Goal: Task Accomplishment & Management: Use online tool/utility

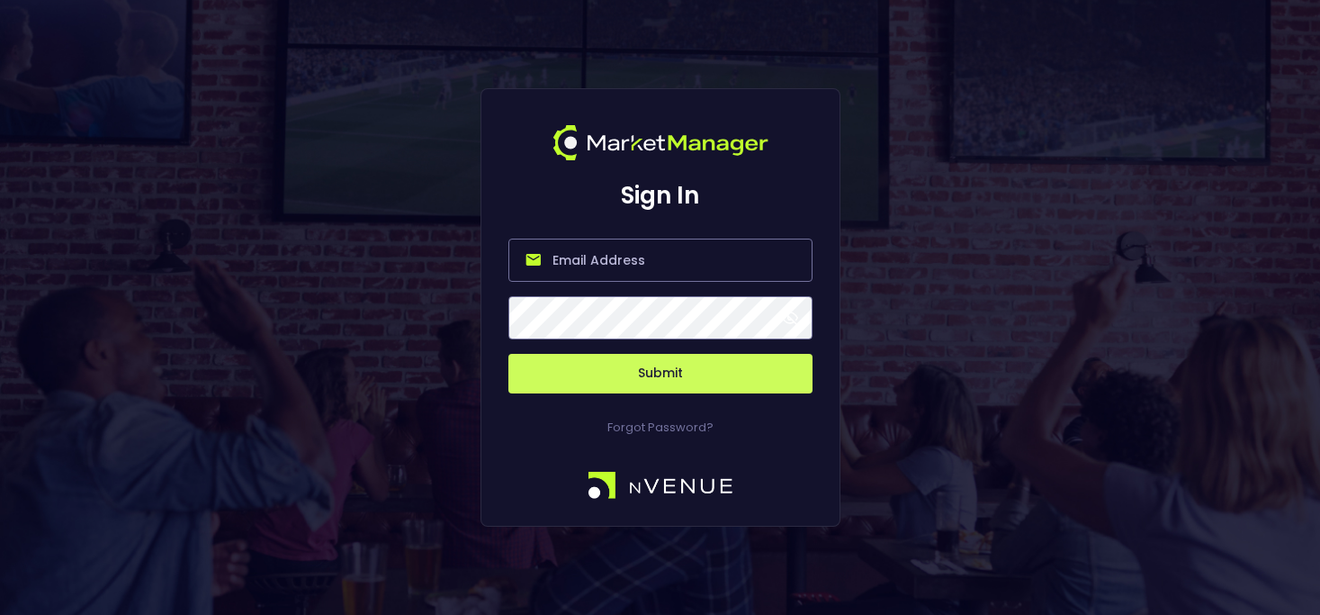
type input "[PERSON_NAME][EMAIL_ADDRESS][DOMAIN_NAME]"
click at [660, 373] on button "Submit" at bounding box center [660, 374] width 304 height 40
click at [761, 387] on button "Submit" at bounding box center [660, 374] width 304 height 40
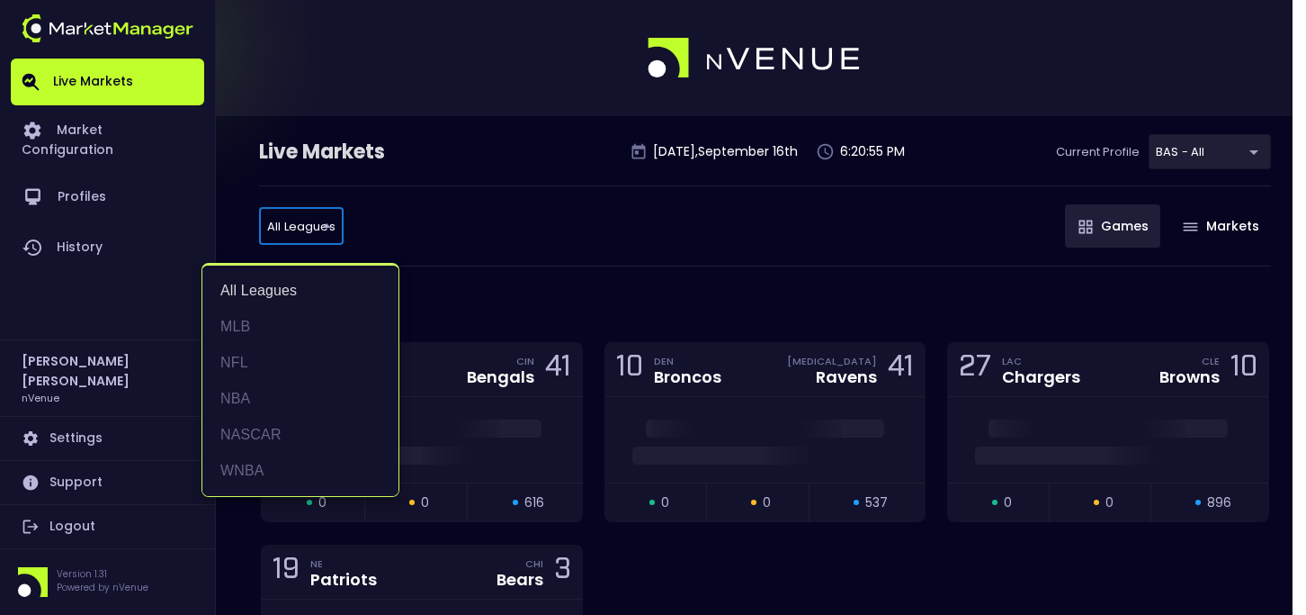
click at [310, 464] on li "WNBA" at bounding box center [300, 471] width 196 height 36
type input "WNBA"
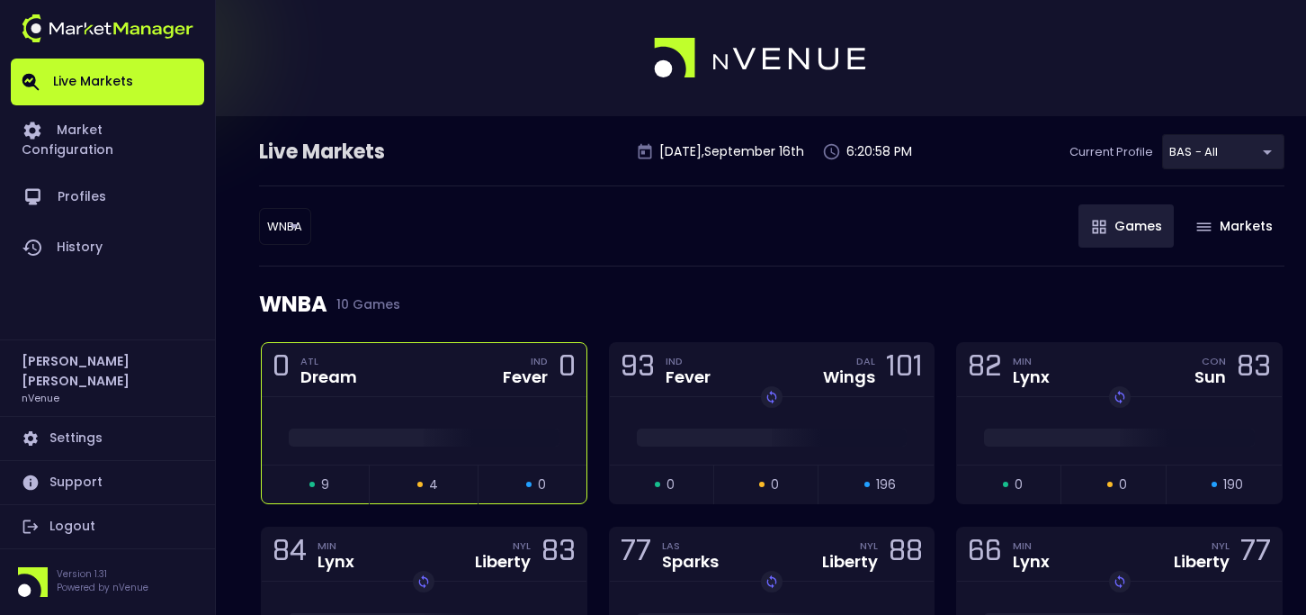
click at [474, 370] on div "0 ATL Dream IND Fever 0" at bounding box center [424, 370] width 325 height 54
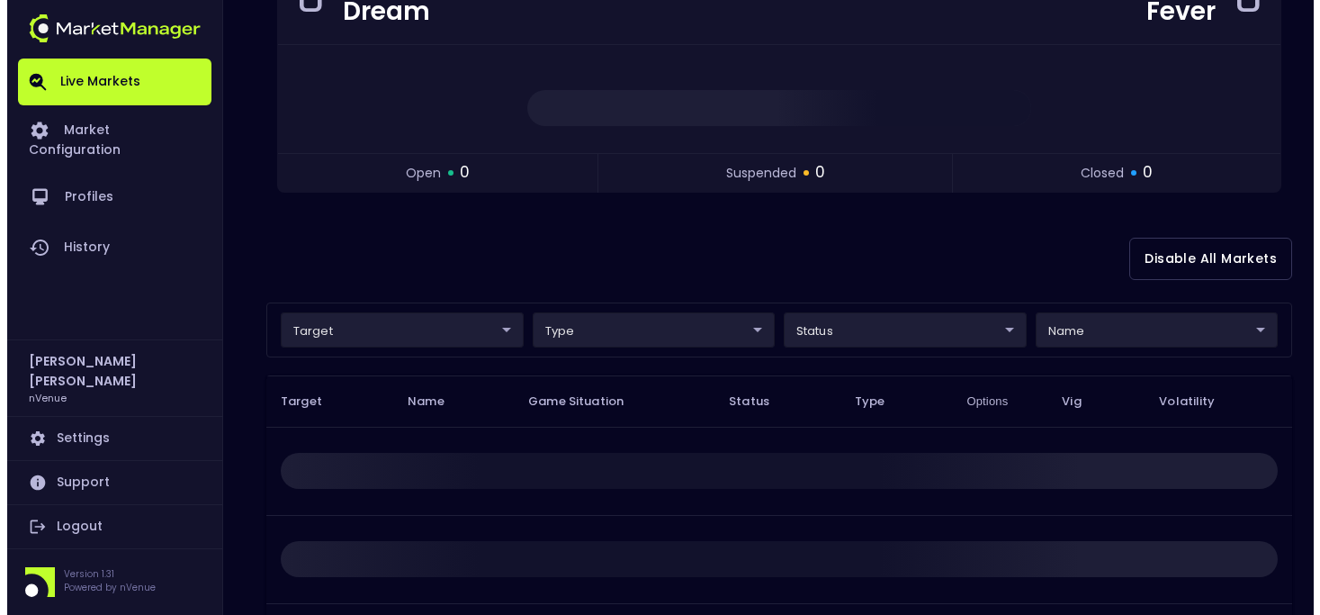
scroll to position [308, 0]
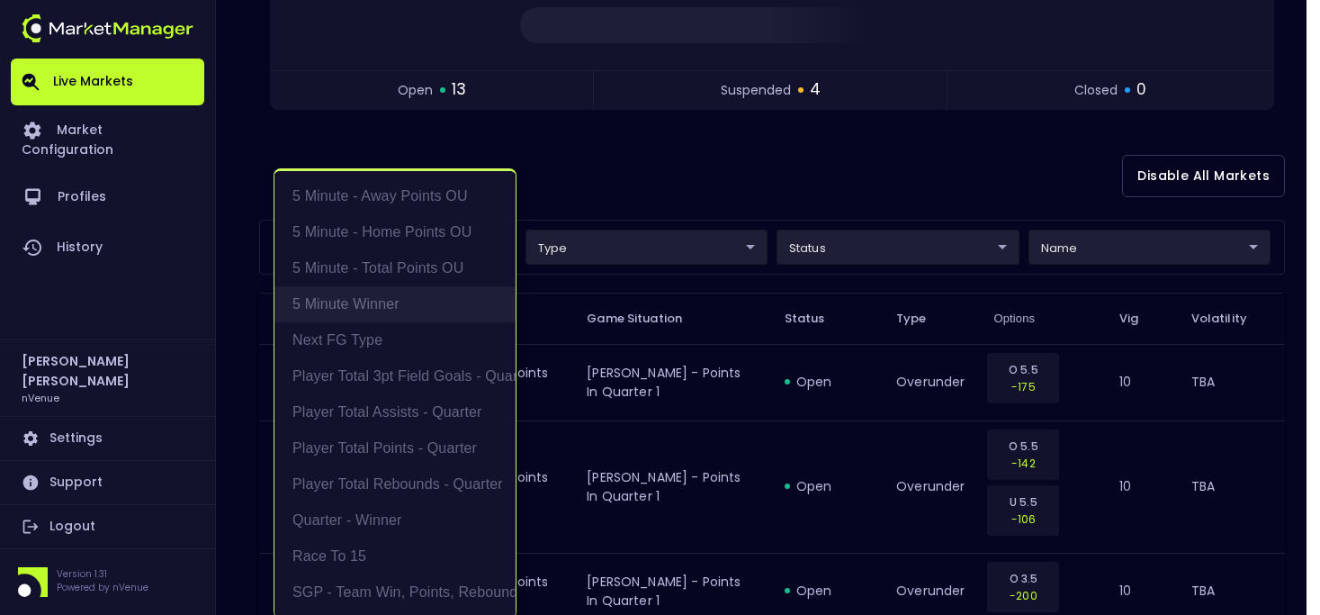
click at [377, 297] on li "5 Minute Winner" at bounding box center [394, 304] width 241 height 36
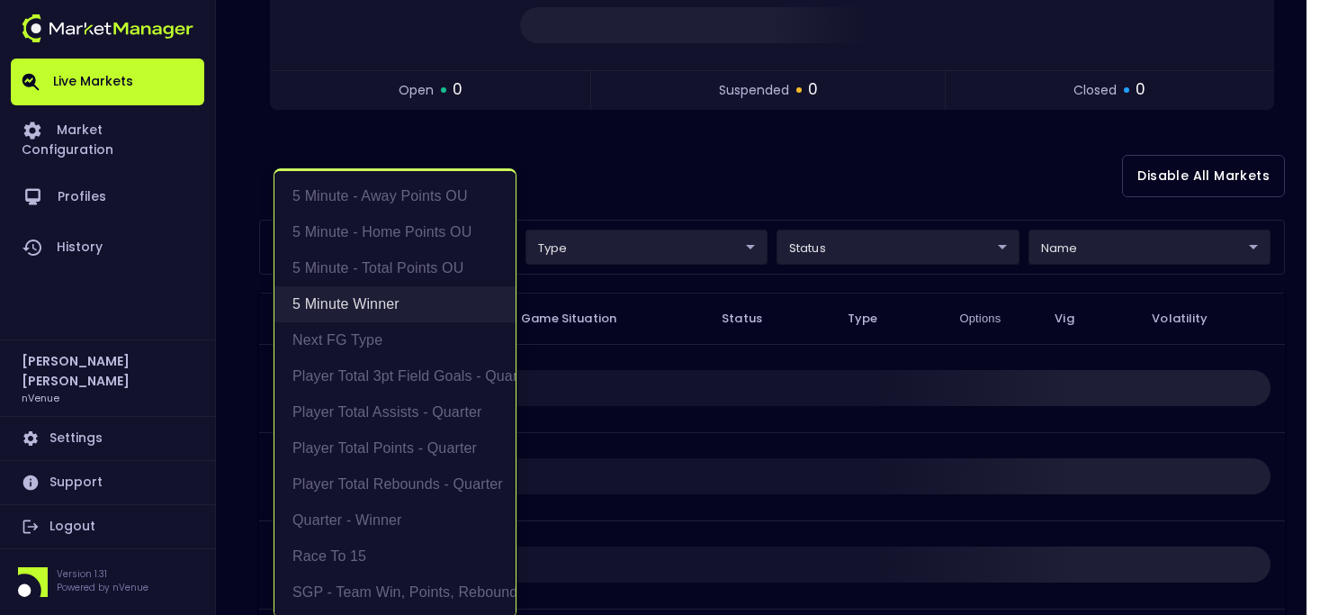
scroll to position [126, 0]
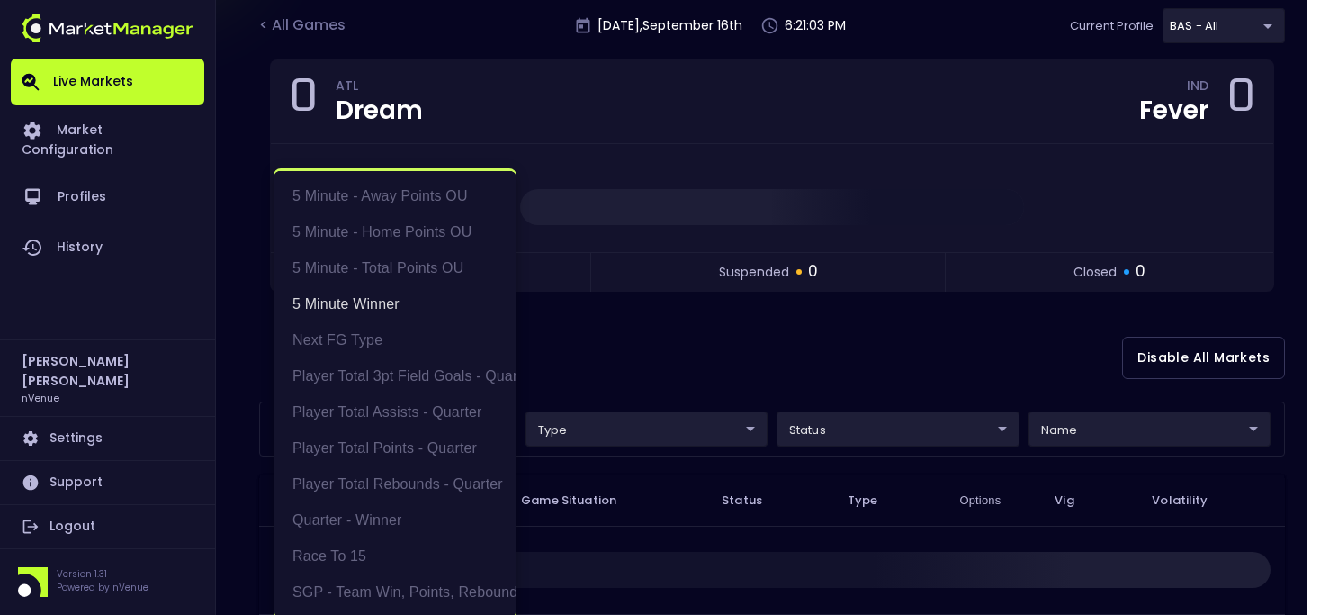
click at [658, 327] on div at bounding box center [660, 307] width 1320 height 615
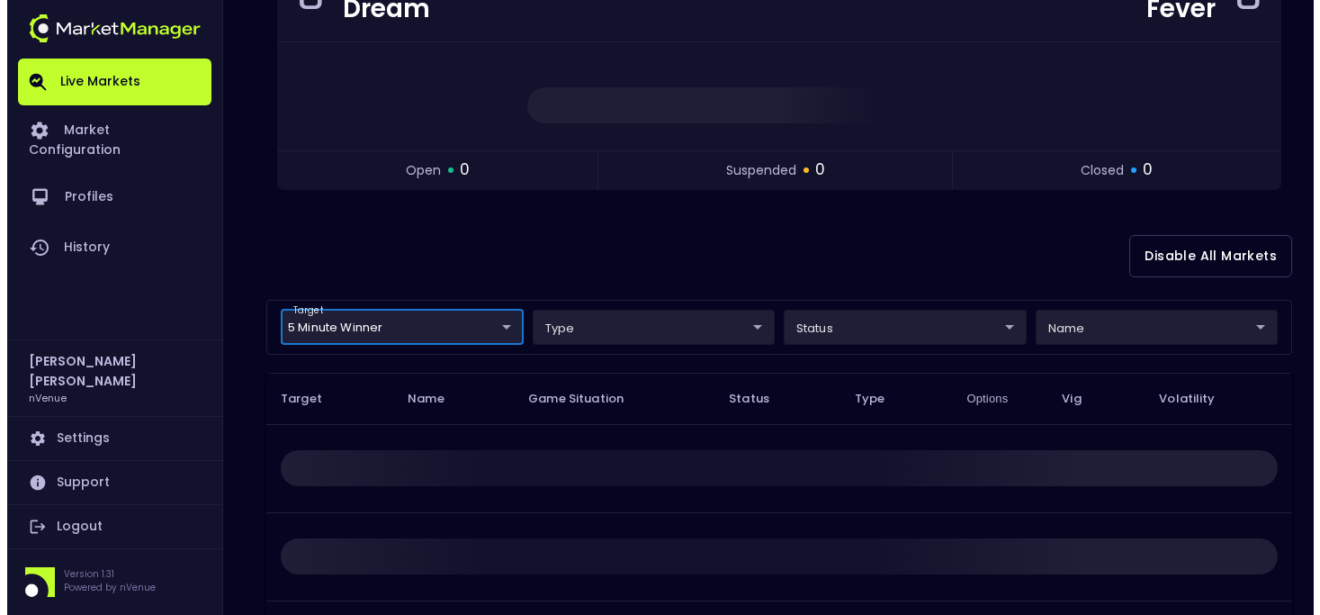
scroll to position [346, 0]
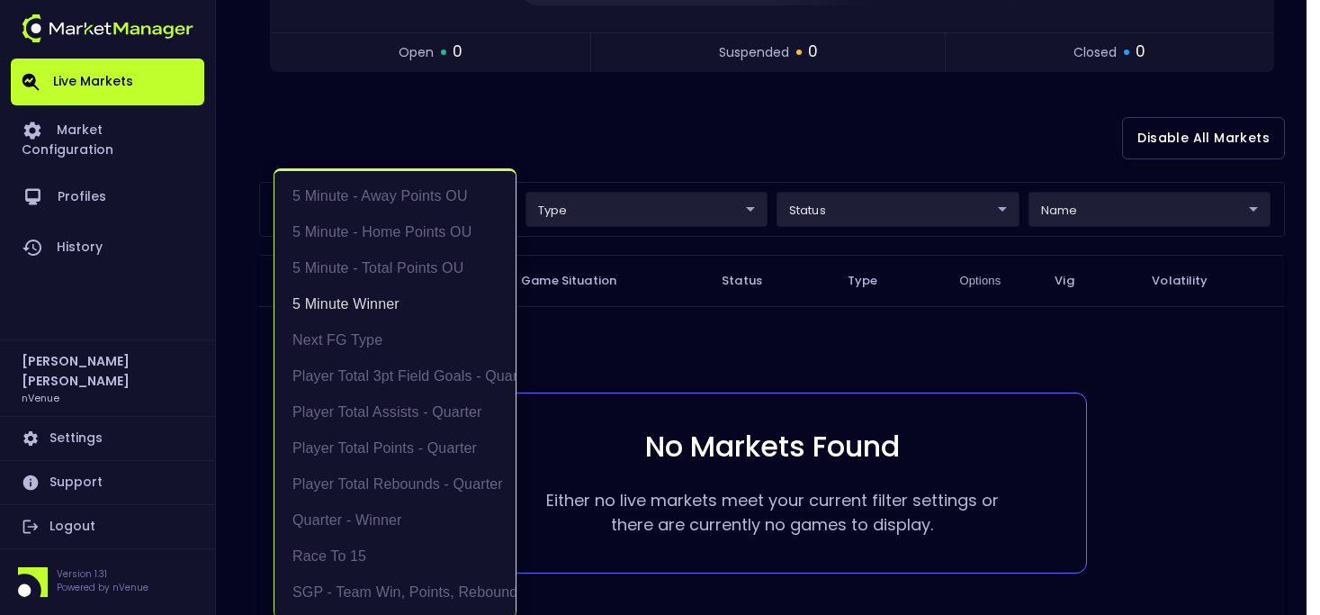
click at [367, 204] on body "Live Markets Market Configuration Profiles History [PERSON_NAME] nVenue Setting…" at bounding box center [660, 201] width 1320 height 1095
click at [361, 259] on li "5 Minute - Total Points OU" at bounding box center [394, 268] width 241 height 36
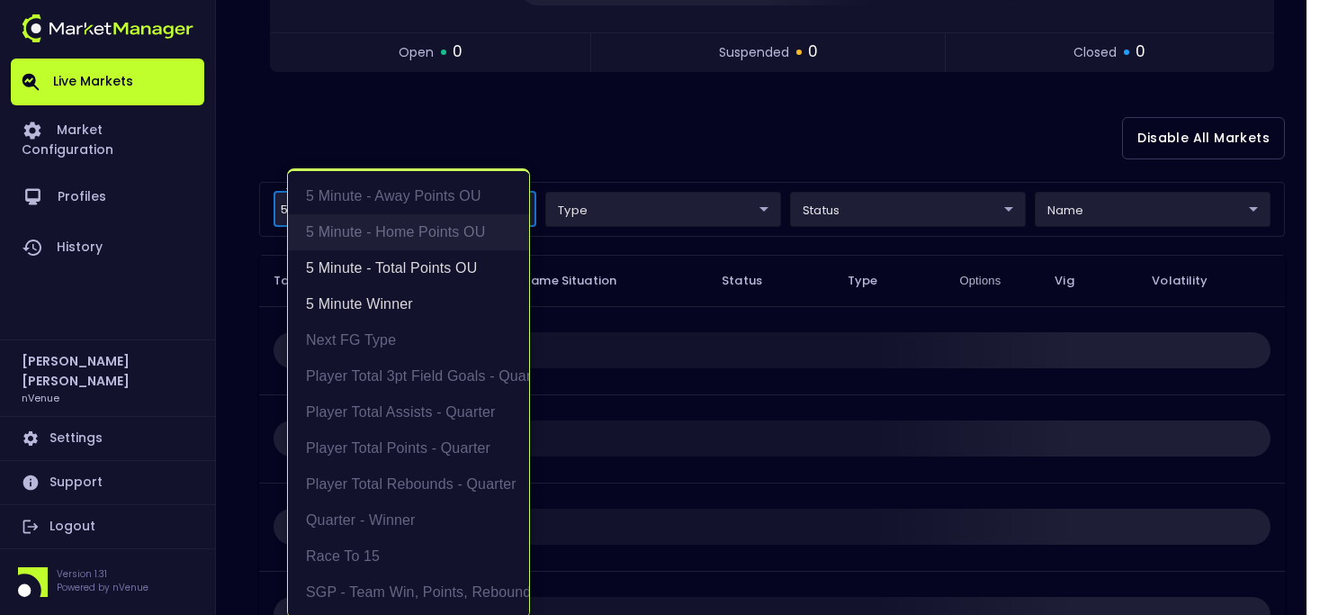
click at [357, 237] on li "5 Minute - Home Points OU" at bounding box center [408, 232] width 241 height 36
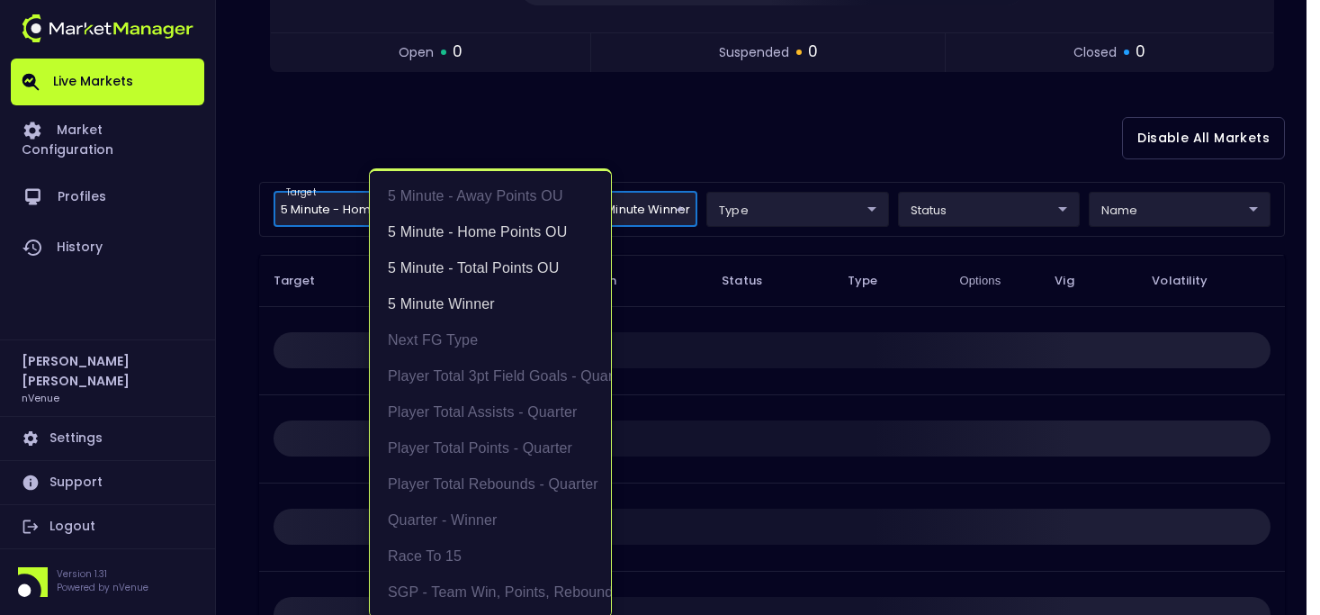
click at [364, 201] on div at bounding box center [660, 307] width 1320 height 615
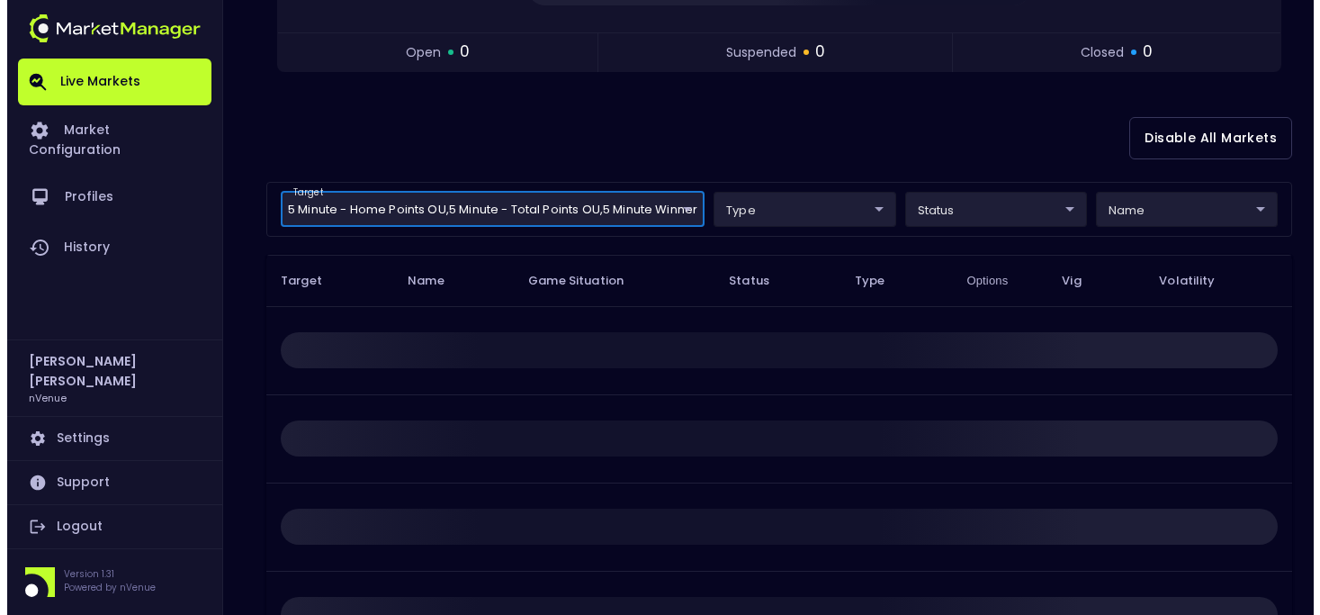
scroll to position [0, 0]
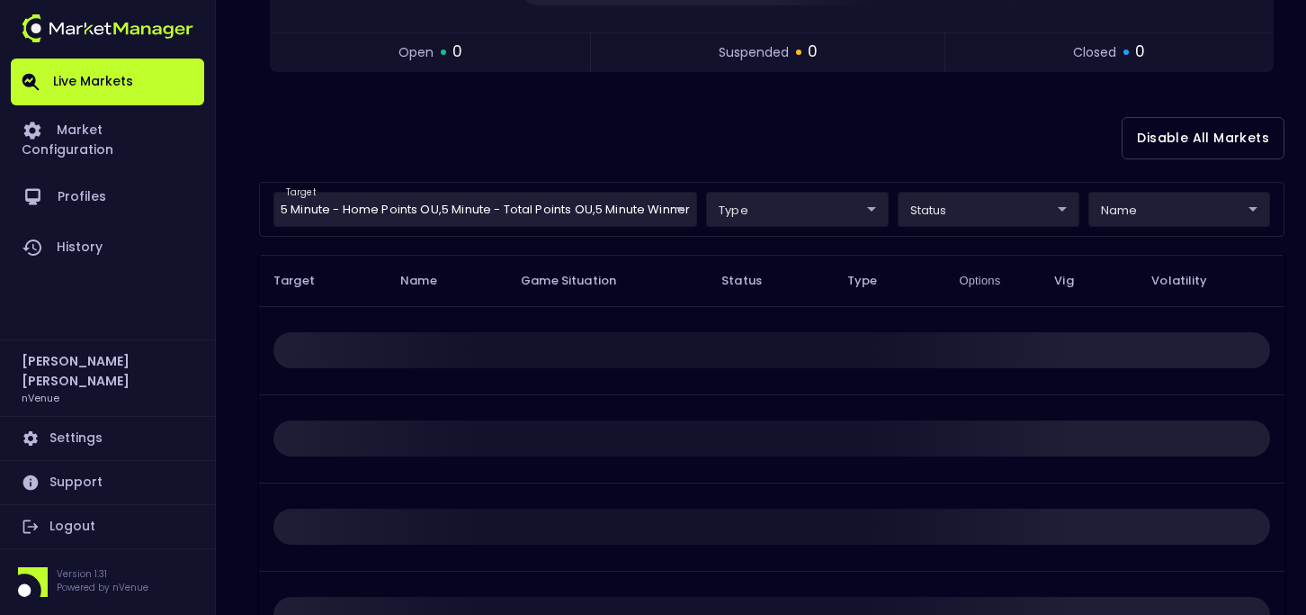
click at [394, 199] on body "Live Markets Market Configuration Profiles History [PERSON_NAME] nVenue Setting…" at bounding box center [653, 201] width 1306 height 1095
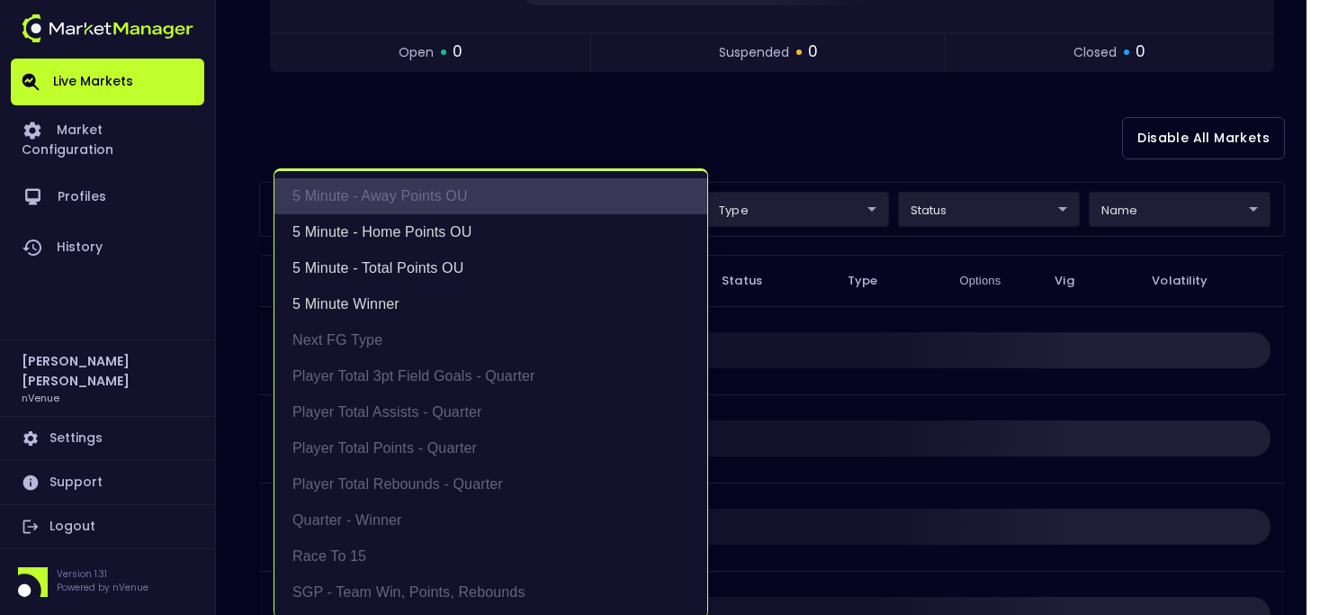
click at [403, 203] on li "5 Minute - Away Points OU" at bounding box center [490, 196] width 433 height 36
type input "5 Minute Winner,5 Minute - Total Points OU,5 Minute - Home Points OU,5 Minute -…"
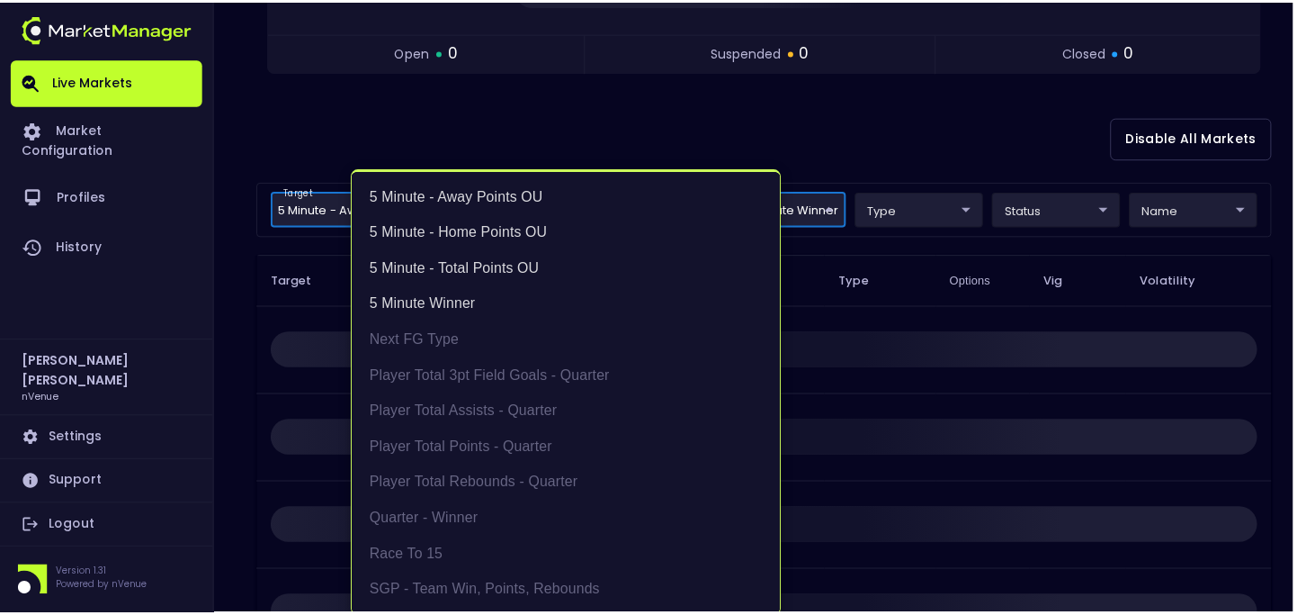
scroll to position [4, 0]
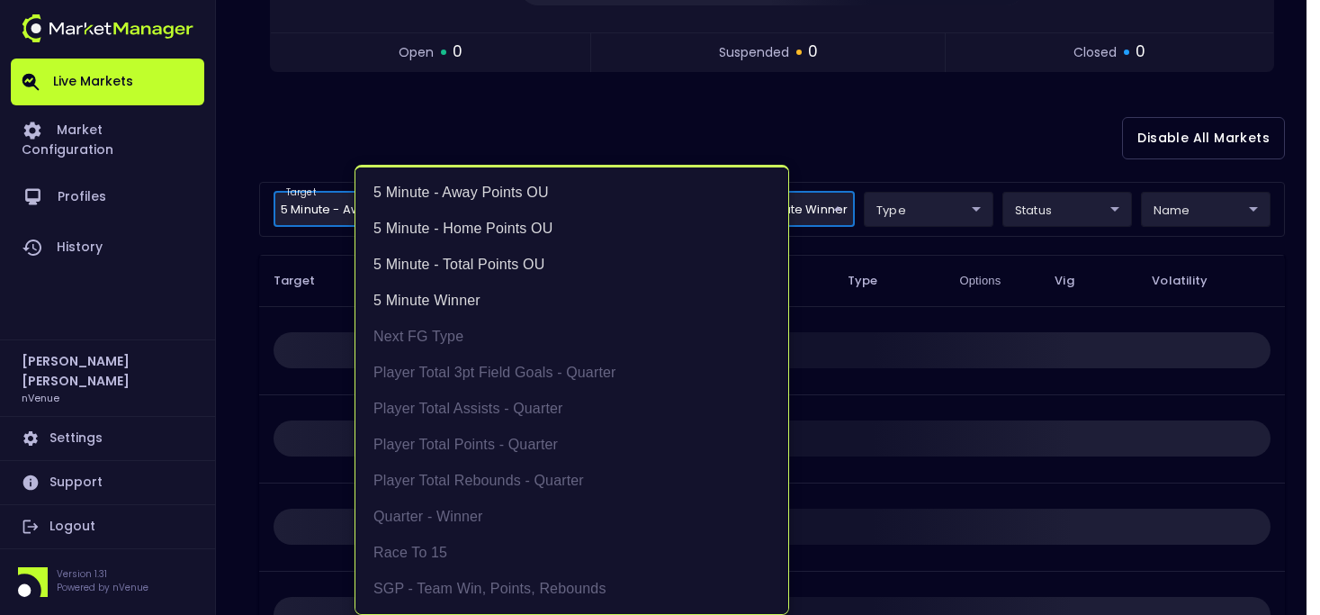
click at [476, 147] on div at bounding box center [660, 307] width 1320 height 615
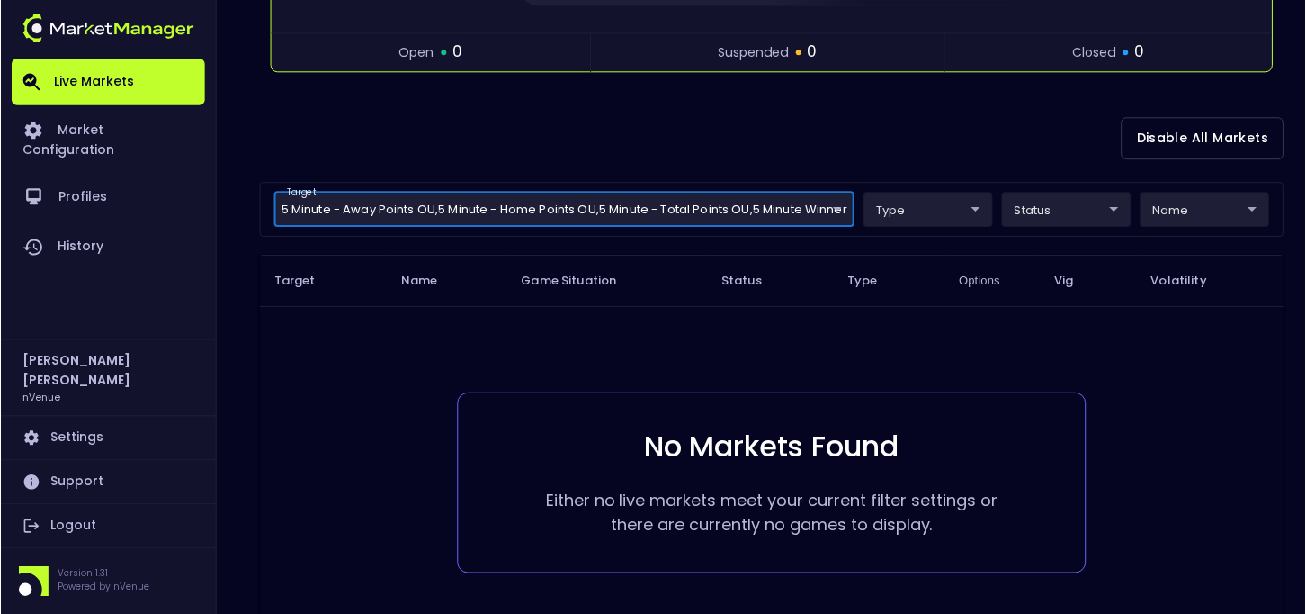
scroll to position [0, 0]
